Goal: Task Accomplishment & Management: Manage account settings

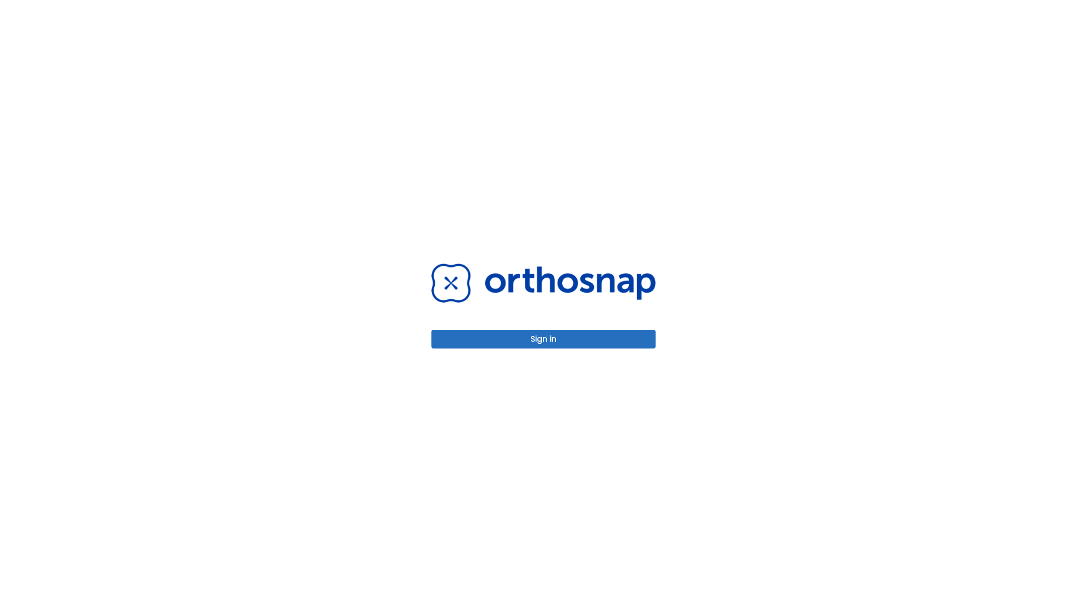
click at [544, 339] on button "Sign in" at bounding box center [544, 339] width 224 height 19
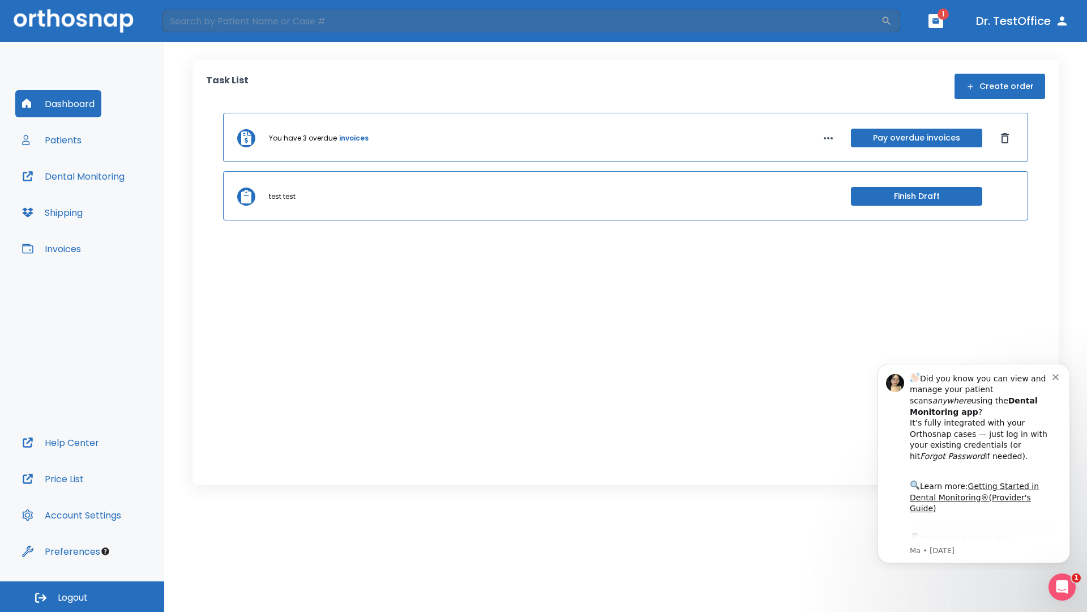
click at [82, 596] on span "Logout" at bounding box center [73, 597] width 30 height 12
